Goal: Contribute content: Contribute content

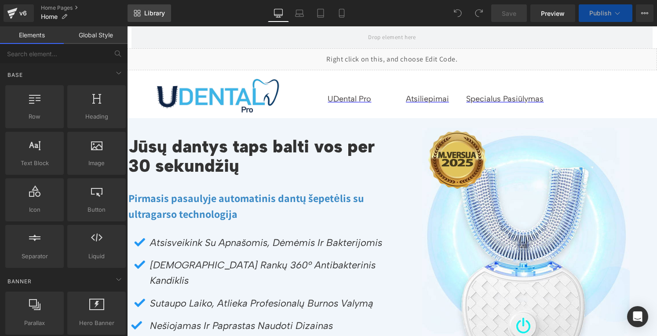
click at [153, 10] on span "Library" at bounding box center [154, 13] width 21 height 8
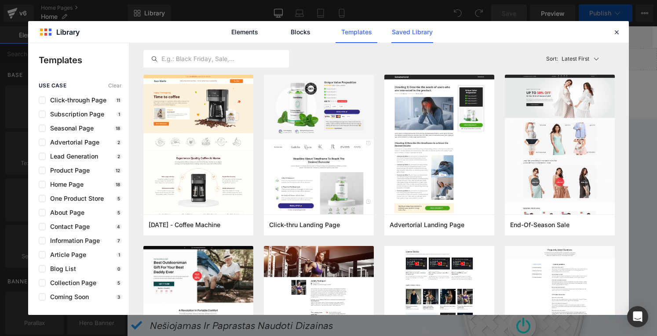
click at [400, 31] on link "Saved Library" at bounding box center [412, 32] width 42 height 22
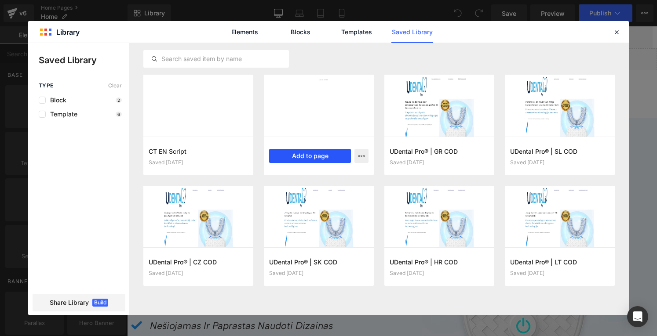
click at [293, 154] on button "Add to page" at bounding box center [310, 156] width 82 height 14
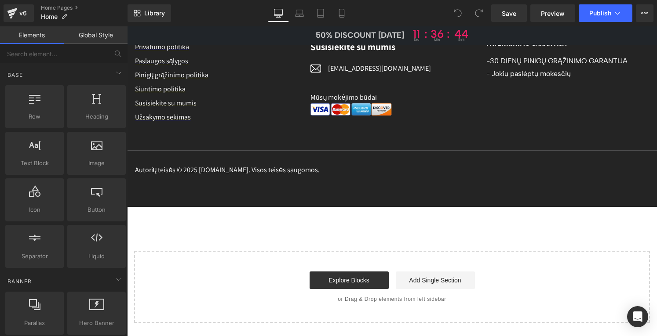
scroll to position [5180, 0]
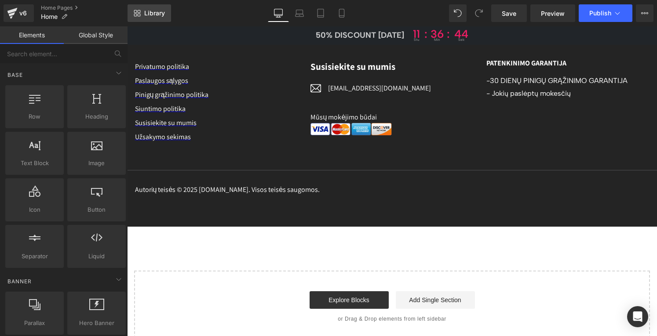
click at [138, 17] on link "Library" at bounding box center [150, 13] width 44 height 18
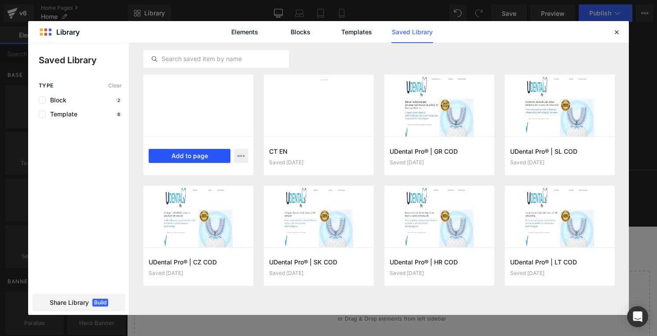
click at [193, 156] on button "Add to page" at bounding box center [190, 156] width 82 height 14
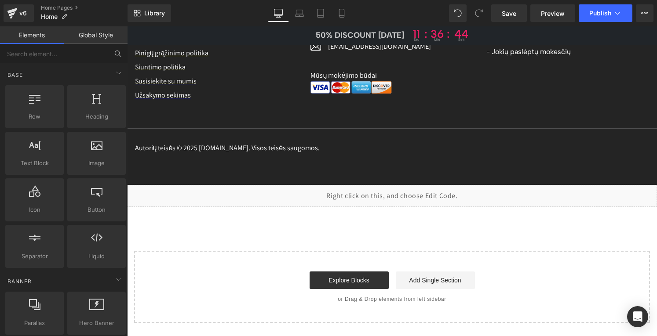
scroll to position [5202, 0]
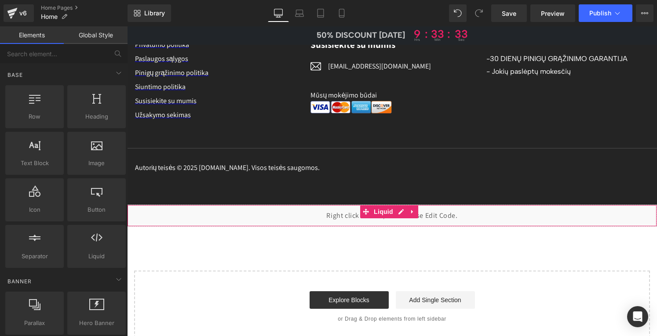
click at [398, 205] on div "Liquid" at bounding box center [392, 216] width 530 height 22
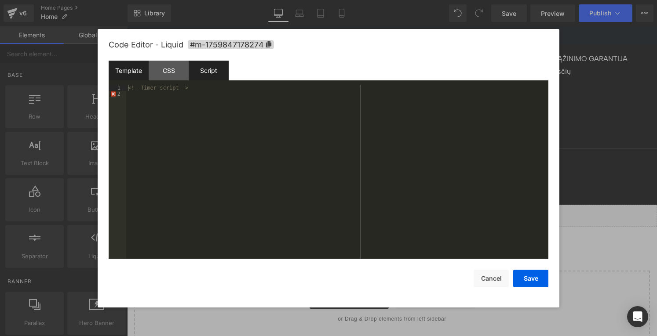
click at [206, 74] on div "Script" at bounding box center [209, 71] width 40 height 20
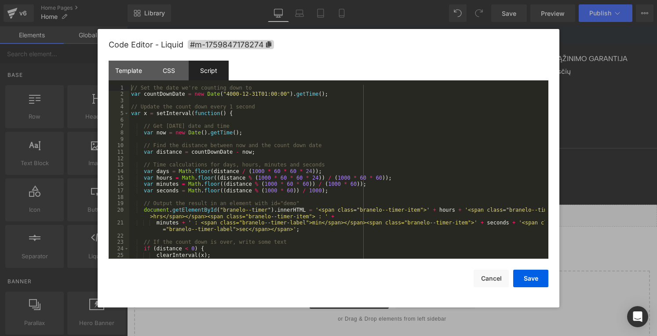
click at [160, 218] on div "// Set the date we're counting down to var countDownDate = new Date ( "4000-12-…" at bounding box center [337, 178] width 416 height 187
click at [237, 231] on div "// Set the date we're counting down to var countDownDate = new Date ( "4000-12-…" at bounding box center [337, 178] width 416 height 187
click at [297, 233] on div "// Set the date we're counting down to var countDownDate = new Date ( "4000-12-…" at bounding box center [337, 178] width 416 height 187
click at [534, 279] on button "Save" at bounding box center [530, 279] width 35 height 18
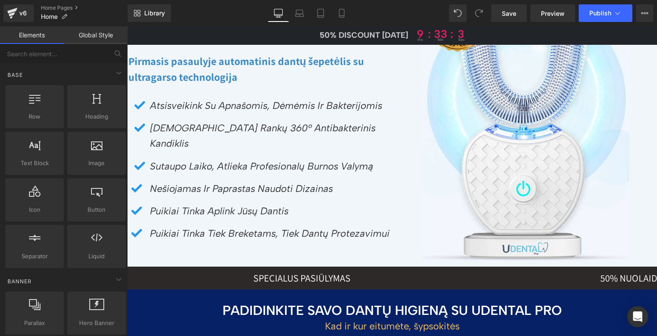
scroll to position [0, 0]
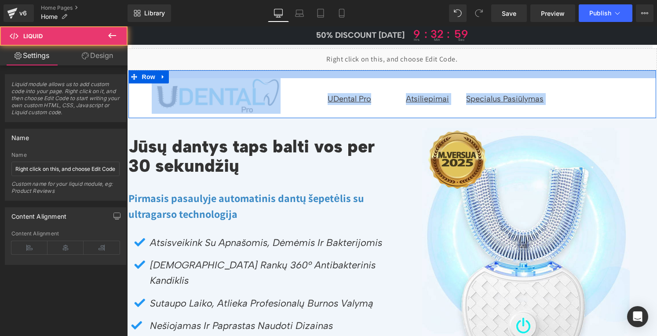
drag, startPoint x: 279, startPoint y: 70, endPoint x: 278, endPoint y: 75, distance: 5.4
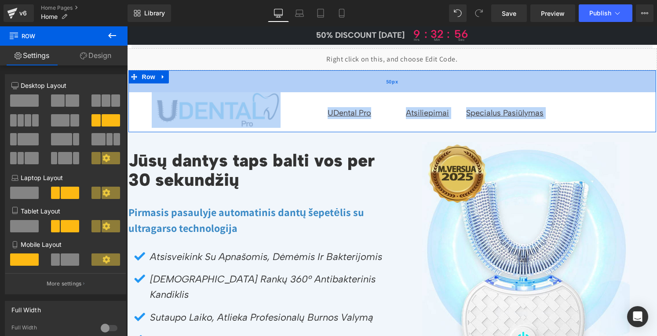
drag, startPoint x: 285, startPoint y: 75, endPoint x: 287, endPoint y: 89, distance: 14.2
click at [287, 89] on div "50px" at bounding box center [392, 81] width 528 height 22
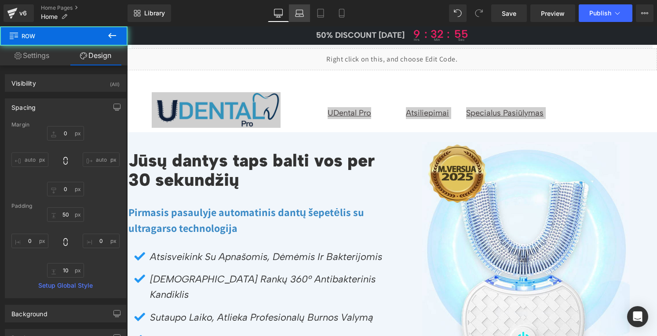
click at [301, 15] on icon at bounding box center [299, 13] width 9 height 9
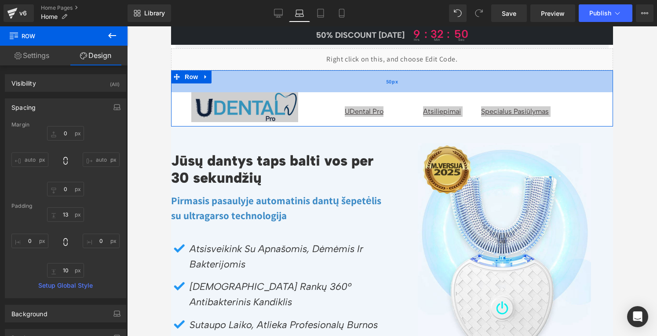
drag, startPoint x: 302, startPoint y: 74, endPoint x: 303, endPoint y: 91, distance: 16.3
click at [303, 91] on div "50px" at bounding box center [392, 81] width 442 height 22
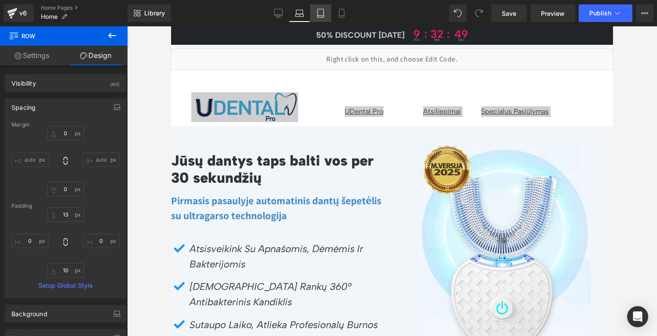
click at [316, 17] on link "Tablet" at bounding box center [320, 13] width 21 height 18
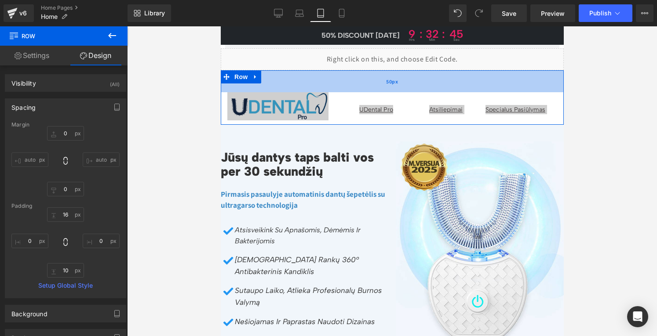
drag, startPoint x: 340, startPoint y: 73, endPoint x: 339, endPoint y: 88, distance: 15.0
click at [339, 88] on div "50px" at bounding box center [391, 81] width 343 height 22
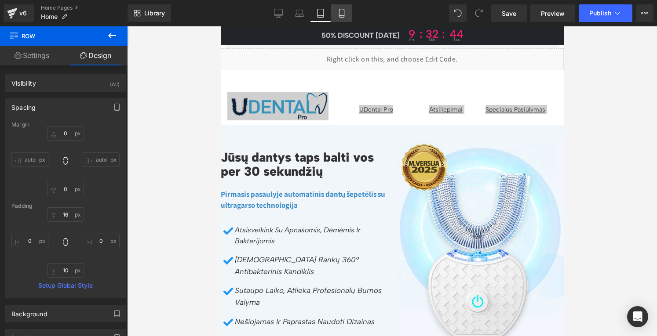
click at [344, 14] on icon at bounding box center [341, 13] width 9 height 9
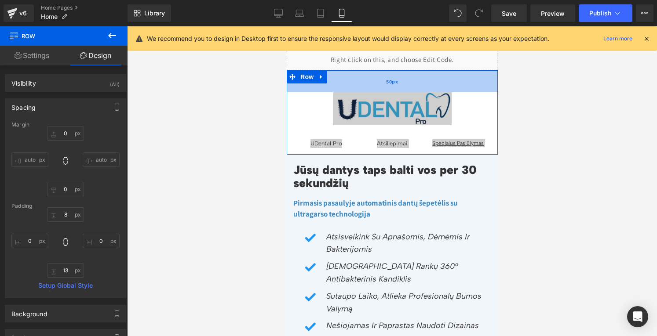
drag, startPoint x: 330, startPoint y: 73, endPoint x: 329, endPoint y: 91, distance: 18.5
click at [329, 91] on div "50px" at bounding box center [391, 81] width 211 height 22
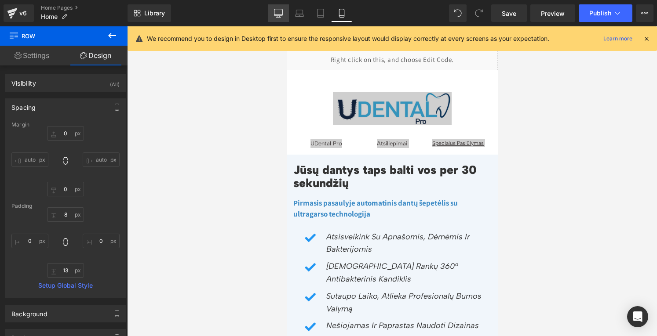
click at [281, 15] on icon at bounding box center [278, 15] width 8 height 0
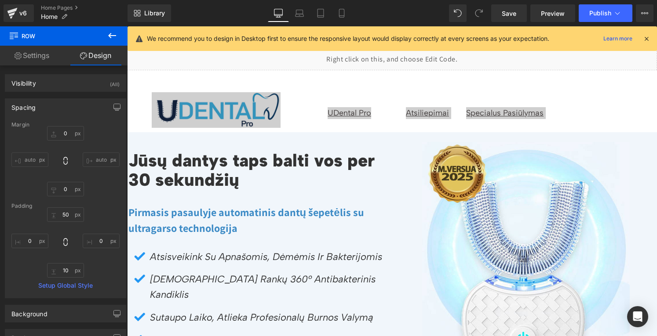
click at [647, 39] on icon at bounding box center [647, 39] width 8 height 8
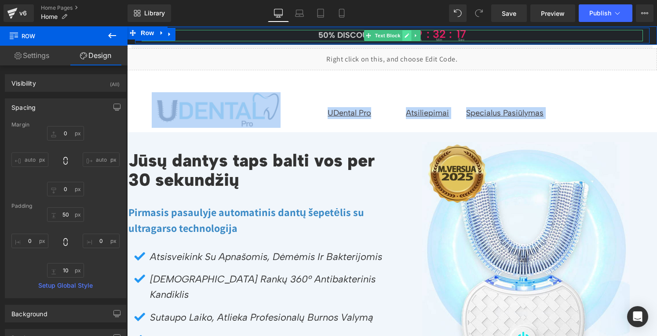
click at [404, 38] on icon at bounding box center [406, 35] width 5 height 5
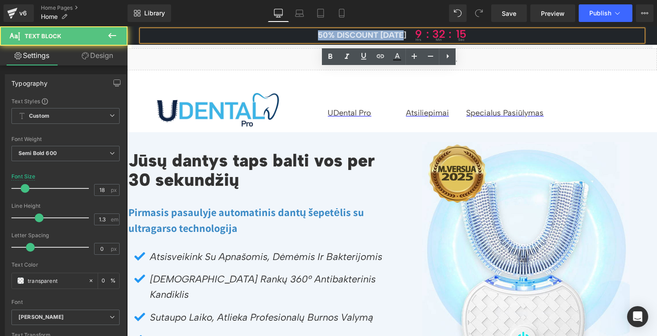
drag, startPoint x: 403, startPoint y: 37, endPoint x: 314, endPoint y: 30, distance: 89.1
click at [318, 30] on span "50% DISCOUNT [DATE]" at bounding box center [362, 35] width 88 height 10
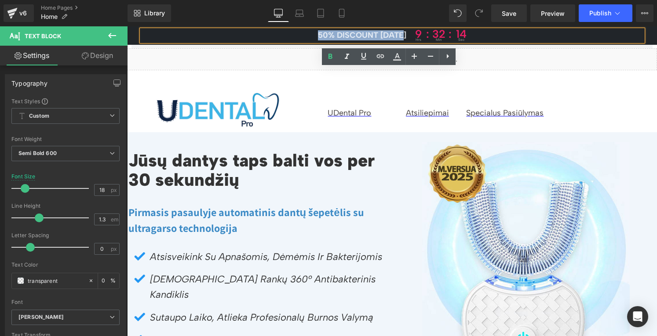
paste div
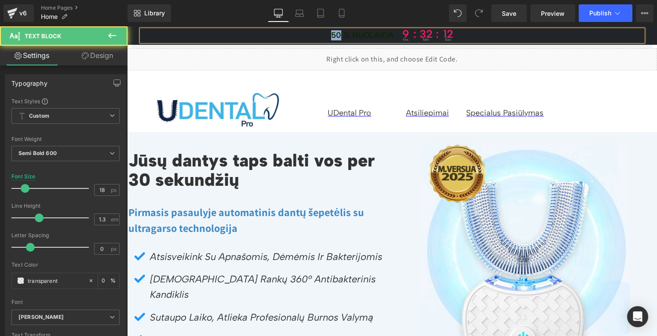
drag, startPoint x: 315, startPoint y: 30, endPoint x: 336, endPoint y: 33, distance: 20.9
click at [336, 33] on p "50 % nuolaida 9 hrs : 32 : min 12 sec" at bounding box center [392, 35] width 501 height 11
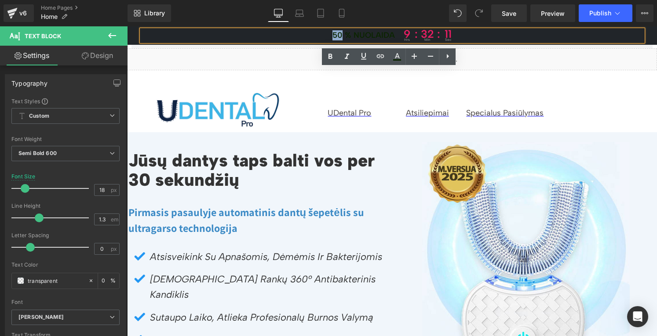
click at [336, 33] on font "50 % nuolaida" at bounding box center [363, 35] width 62 height 10
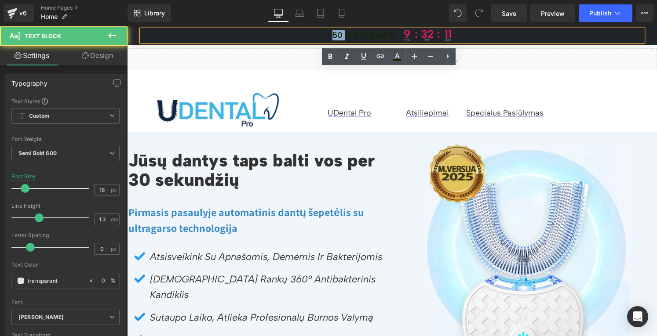
click at [336, 33] on font "50 % nuolaida" at bounding box center [363, 35] width 62 height 10
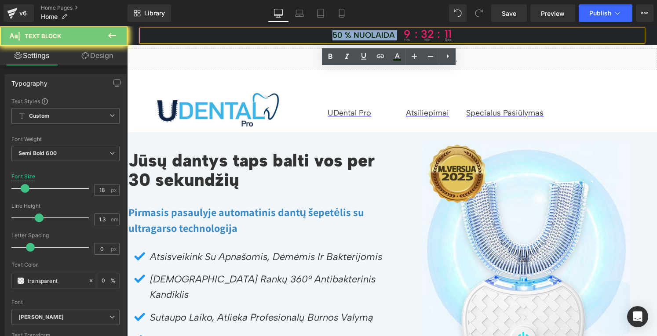
click at [336, 33] on font "50 % nuolaida" at bounding box center [363, 35] width 62 height 10
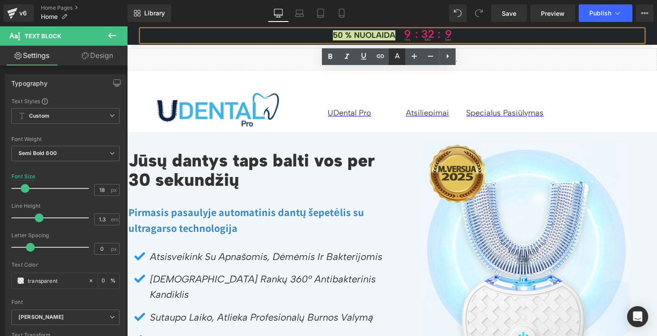
click at [398, 57] on icon at bounding box center [397, 55] width 5 height 5
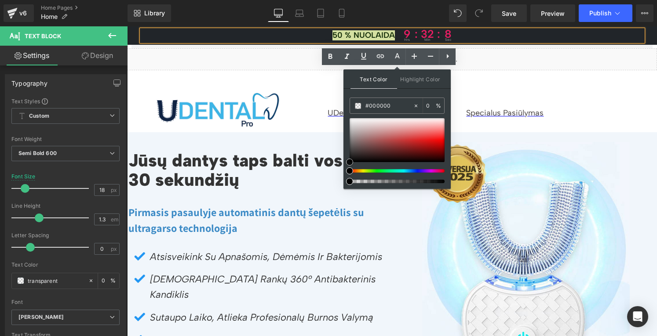
click at [354, 124] on div at bounding box center [397, 140] width 95 height 44
drag, startPoint x: 355, startPoint y: 124, endPoint x: 343, endPoint y: 110, distance: 17.8
click at [343, 110] on div "Text Color Highlight Color #333333 #000000 0 % transparent 0 %" at bounding box center [396, 129] width 107 height 120
click at [431, 105] on input "0" at bounding box center [431, 106] width 10 height 10
type input "100"
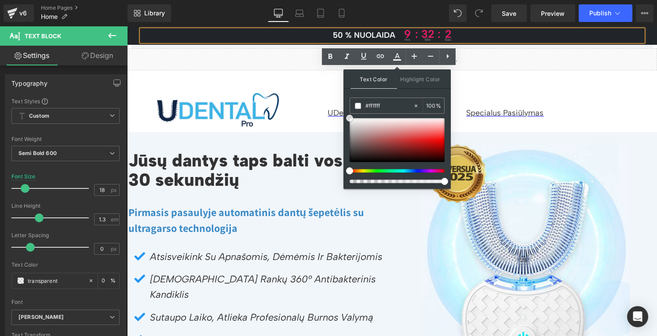
click at [350, 117] on span at bounding box center [349, 118] width 7 height 7
click at [355, 105] on span at bounding box center [358, 106] width 6 height 6
drag, startPoint x: 349, startPoint y: 117, endPoint x: 347, endPoint y: 106, distance: 10.3
click at [347, 106] on div "Text Color Highlight Color #333333 #000000 100 % transparent 0 %" at bounding box center [396, 129] width 107 height 120
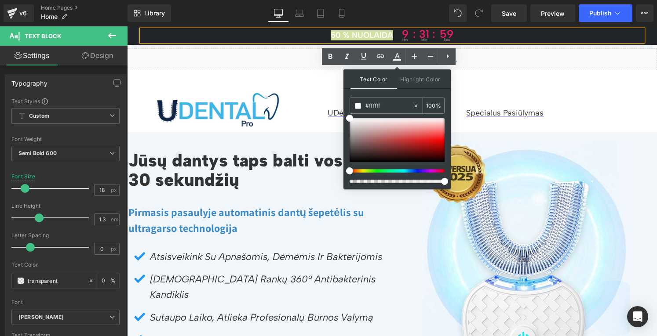
click at [359, 103] on span at bounding box center [358, 106] width 6 height 6
click at [250, 58] on div "Liquid" at bounding box center [392, 59] width 530 height 22
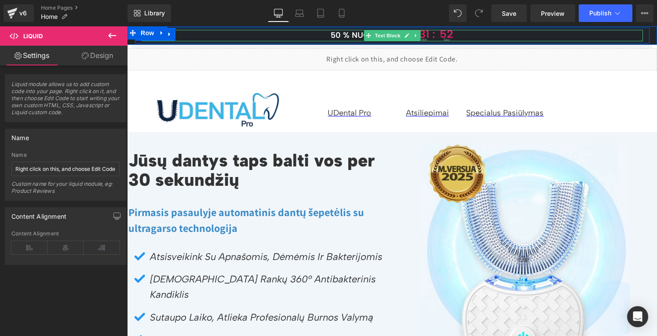
click at [354, 37] on span "50 % nuolaida" at bounding box center [362, 35] width 62 height 10
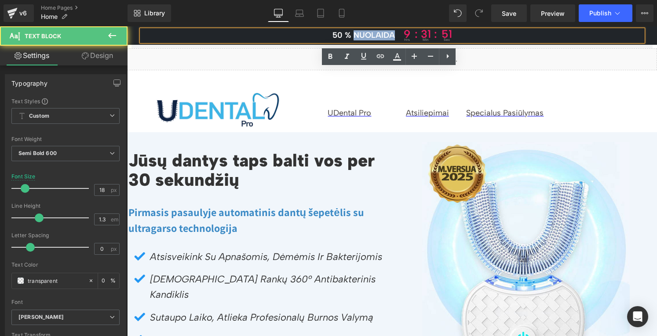
click at [354, 37] on span "50 % nuolaida" at bounding box center [363, 35] width 62 height 10
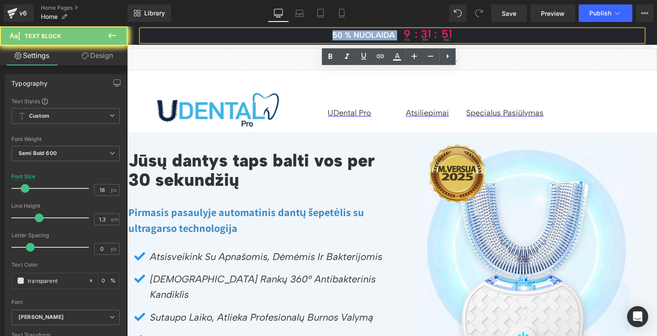
click at [354, 37] on span "50 % nuolaida" at bounding box center [363, 35] width 62 height 10
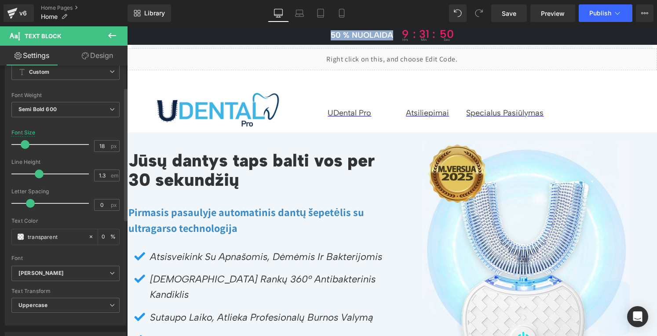
scroll to position [88, 0]
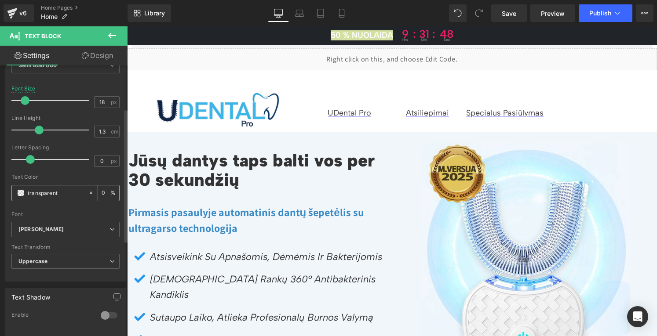
click at [102, 190] on input "0" at bounding box center [106, 193] width 9 height 10
type input "100"
click at [91, 210] on div at bounding box center [65, 209] width 108 height 6
click at [86, 230] on b "[PERSON_NAME]" at bounding box center [63, 229] width 91 height 7
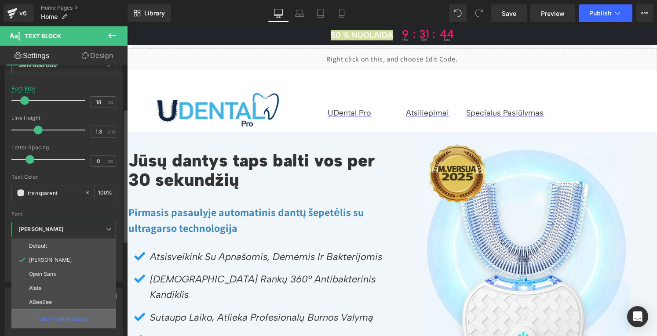
click at [59, 315] on p "Open Font Manager" at bounding box center [63, 319] width 49 height 8
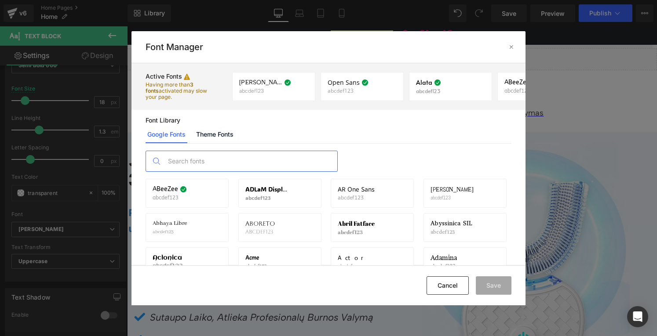
click at [173, 156] on input "text" at bounding box center [251, 161] width 174 height 20
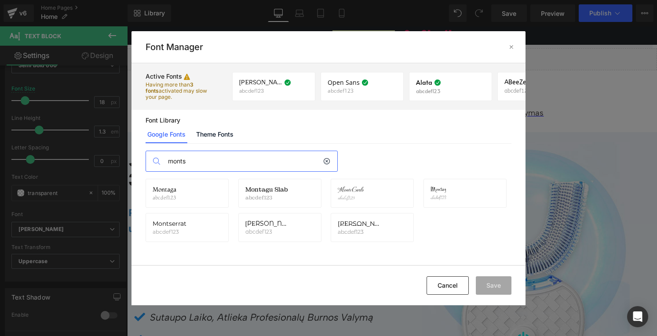
type input "monts"
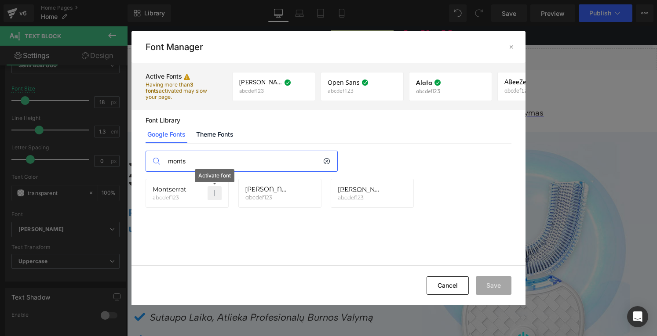
click at [216, 192] on icon at bounding box center [214, 193] width 7 height 7
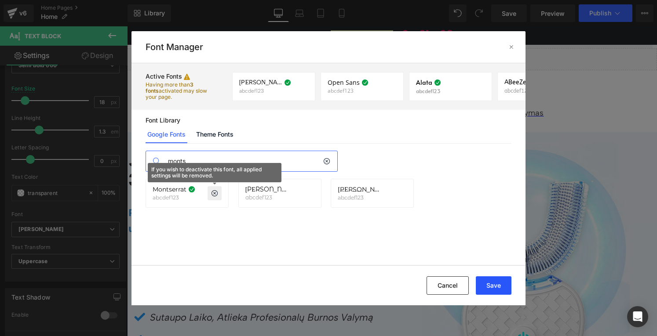
click at [490, 281] on button "Save" at bounding box center [494, 286] width 36 height 18
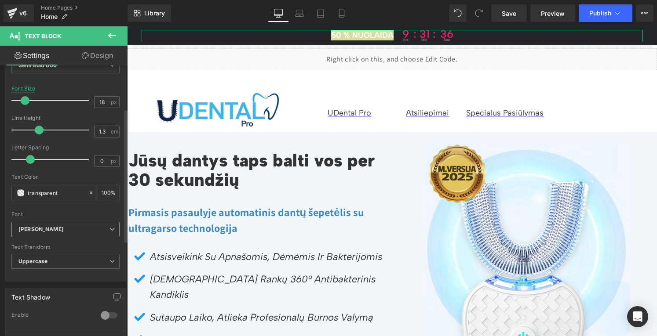
click at [81, 225] on span "[PERSON_NAME]" at bounding box center [65, 229] width 108 height 15
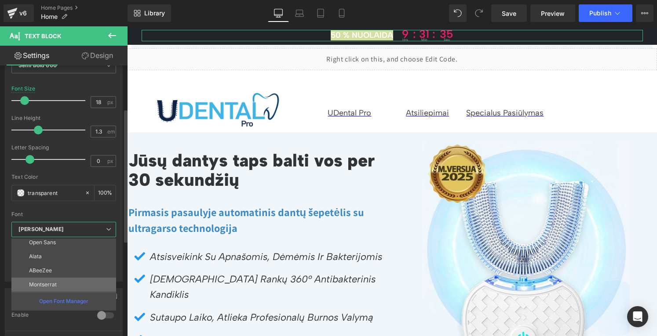
scroll to position [32, 0]
click at [50, 281] on p "Montserrat" at bounding box center [43, 284] width 28 height 6
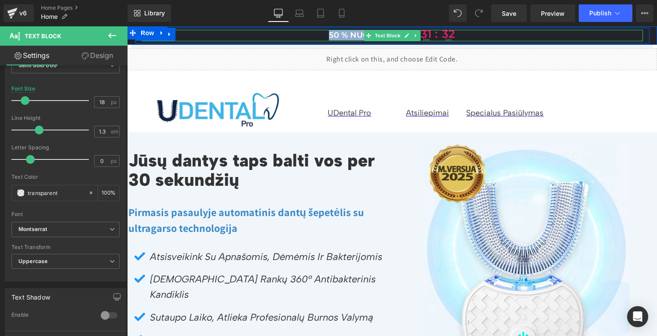
click at [221, 34] on p "50 % nuolaida 9 hrs : 31 : min 32 sec" at bounding box center [392, 35] width 501 height 11
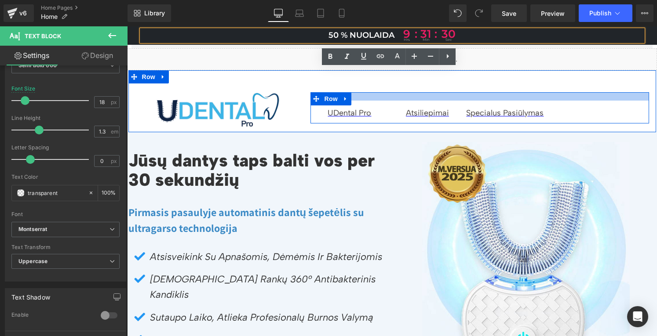
click at [590, 98] on div at bounding box center [480, 96] width 339 height 8
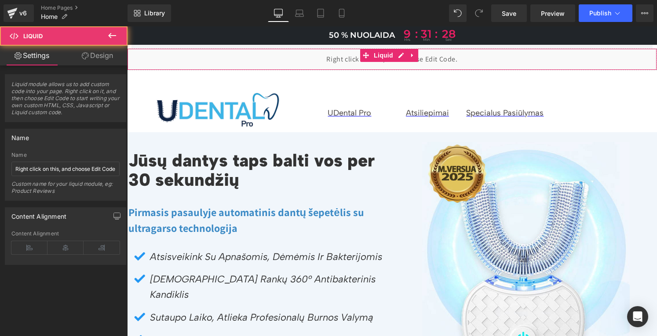
click at [502, 62] on div "Liquid" at bounding box center [392, 59] width 530 height 22
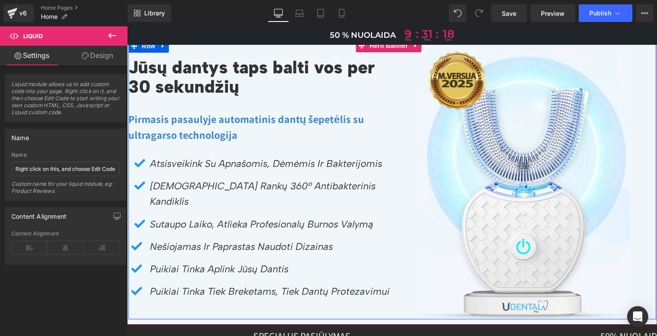
scroll to position [0, 0]
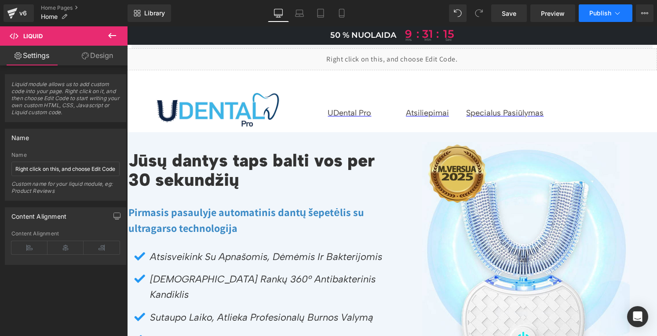
click at [597, 15] on span "Publish" at bounding box center [600, 13] width 22 height 7
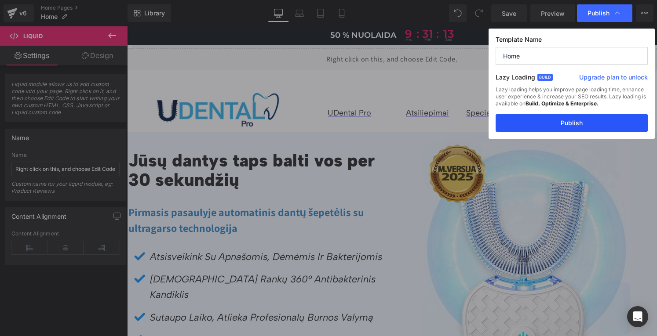
click at [562, 127] on button "Publish" at bounding box center [572, 123] width 152 height 18
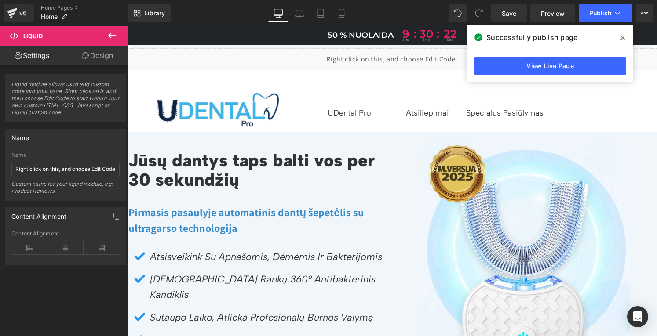
click at [343, 34] on span "50 % nuolaida" at bounding box center [361, 35] width 66 height 10
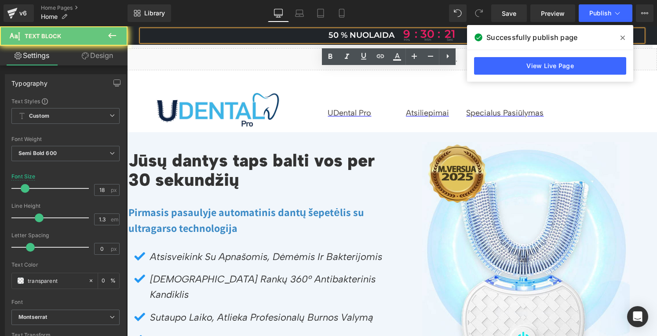
click at [340, 33] on span "50 % nuolaida" at bounding box center [362, 35] width 66 height 10
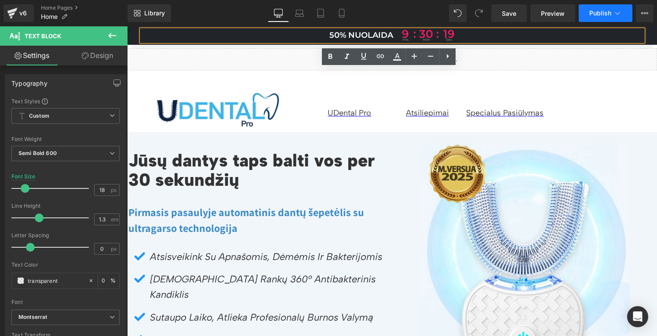
click at [599, 13] on span "Publish" at bounding box center [600, 13] width 22 height 7
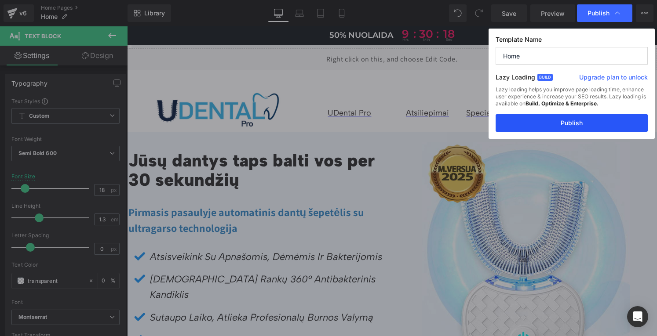
click at [581, 123] on button "Publish" at bounding box center [572, 123] width 152 height 18
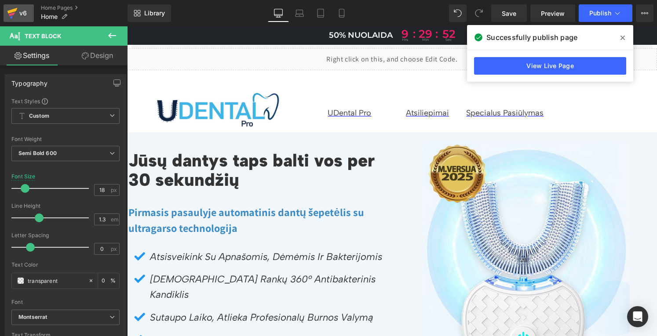
click at [18, 13] on div "v6" at bounding box center [23, 12] width 11 height 11
